Goal: Information Seeking & Learning: Understand process/instructions

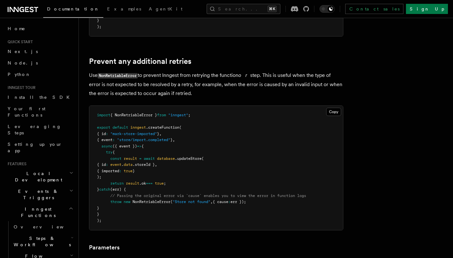
scroll to position [271, 0]
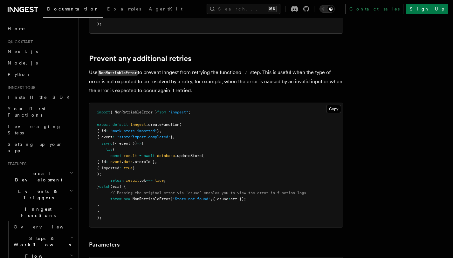
click at [172, 214] on pre "import { NonRetriableError } from "inngest" ; export default inngest .createFun…" at bounding box center [216, 165] width 254 height 124
click at [187, 197] on pre "import { NonRetriableError } from "inngest" ; export default inngest .createFun…" at bounding box center [216, 165] width 254 height 124
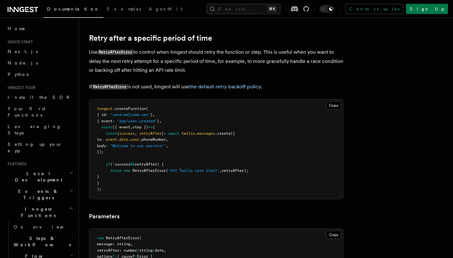
scroll to position [598, 0]
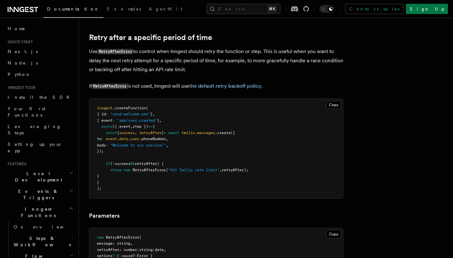
click at [208, 160] on pre "inngest .createFunction ( { id : "send-welcome-sms" } , { event : "app/user.cre…" at bounding box center [216, 149] width 254 height 100
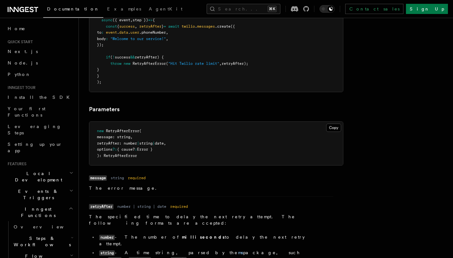
scroll to position [705, 0]
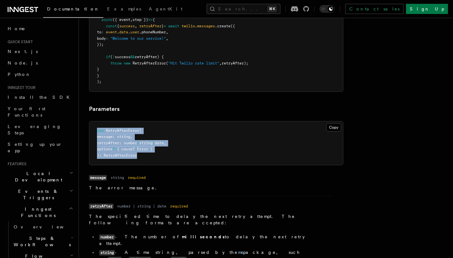
drag, startPoint x: 96, startPoint y: 130, endPoint x: 182, endPoint y: 155, distance: 88.8
click at [182, 156] on pre "new RetryAfterError ( message: string , retryAfter: number | string | date , op…" at bounding box center [216, 144] width 254 height 44
click at [182, 155] on pre "new RetryAfterError ( message: string , retryAfter: number | string | date , op…" at bounding box center [216, 144] width 254 height 44
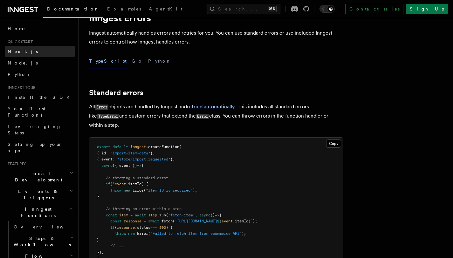
scroll to position [0, 0]
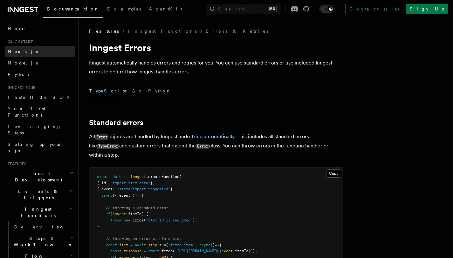
click at [22, 48] on link "Next.js" at bounding box center [40, 51] width 70 height 11
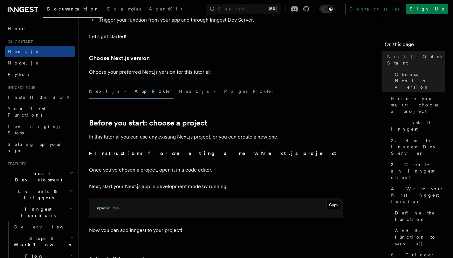
scroll to position [126, 0]
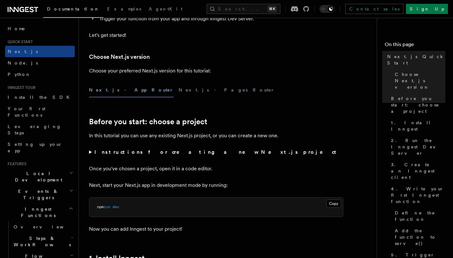
click at [57, 12] on link "Documentation" at bounding box center [73, 10] width 60 height 16
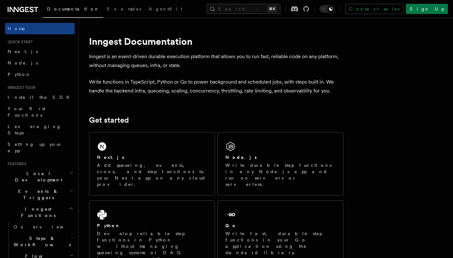
click at [19, 13] on div "Documentation Examples AgentKit Search... ⌘K Contact sales Sign Up" at bounding box center [226, 9] width 453 height 18
click at [25, 10] on icon at bounding box center [23, 10] width 31 height 8
